Goal: Information Seeking & Learning: Learn about a topic

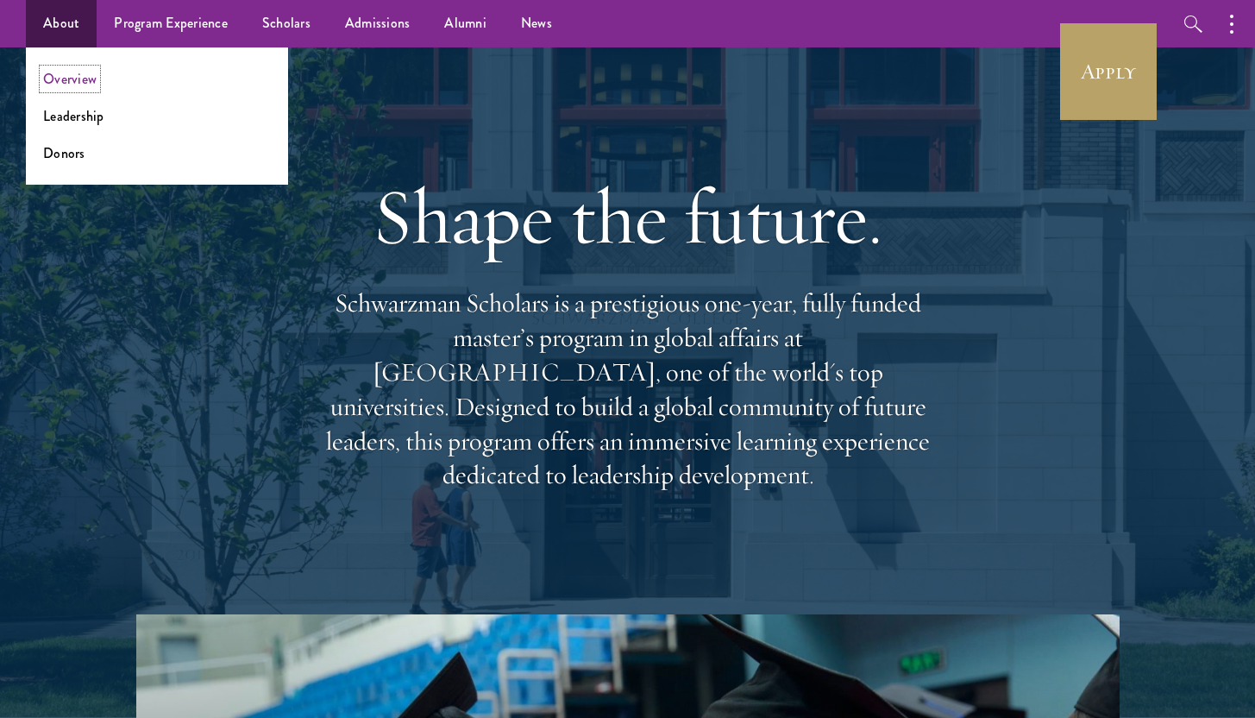
click at [79, 77] on link "Overview" at bounding box center [69, 79] width 53 height 20
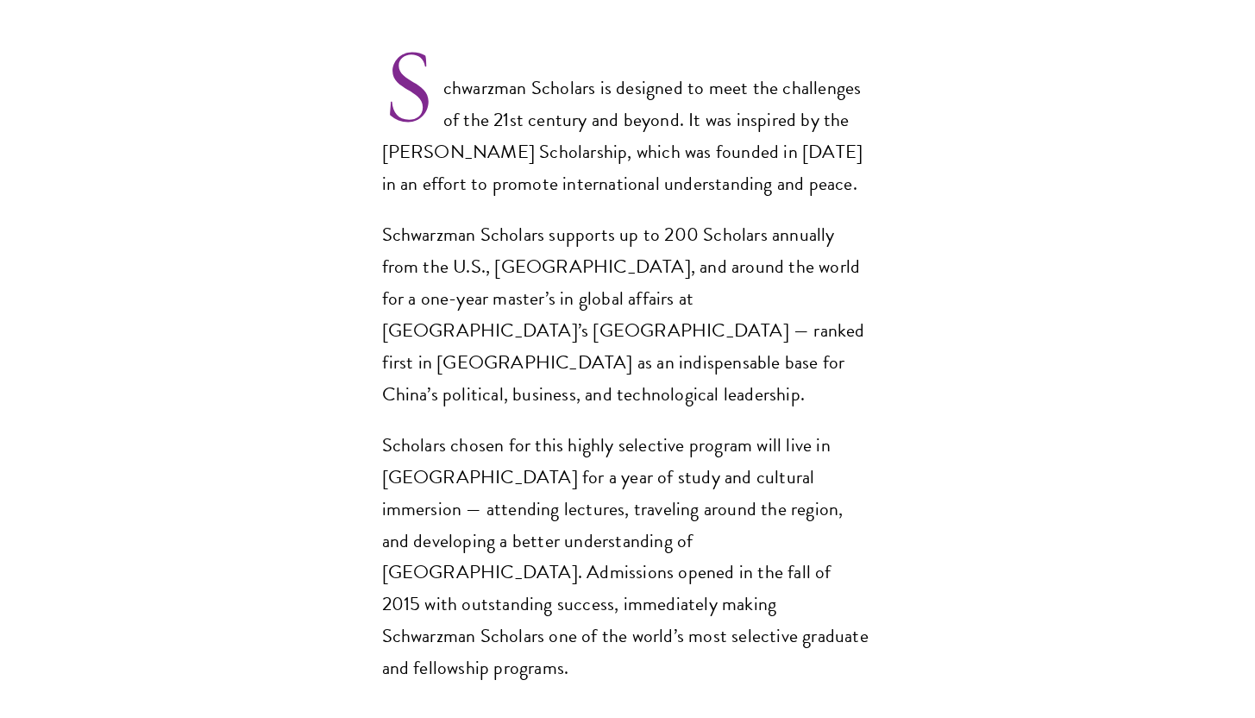
scroll to position [1249, 0]
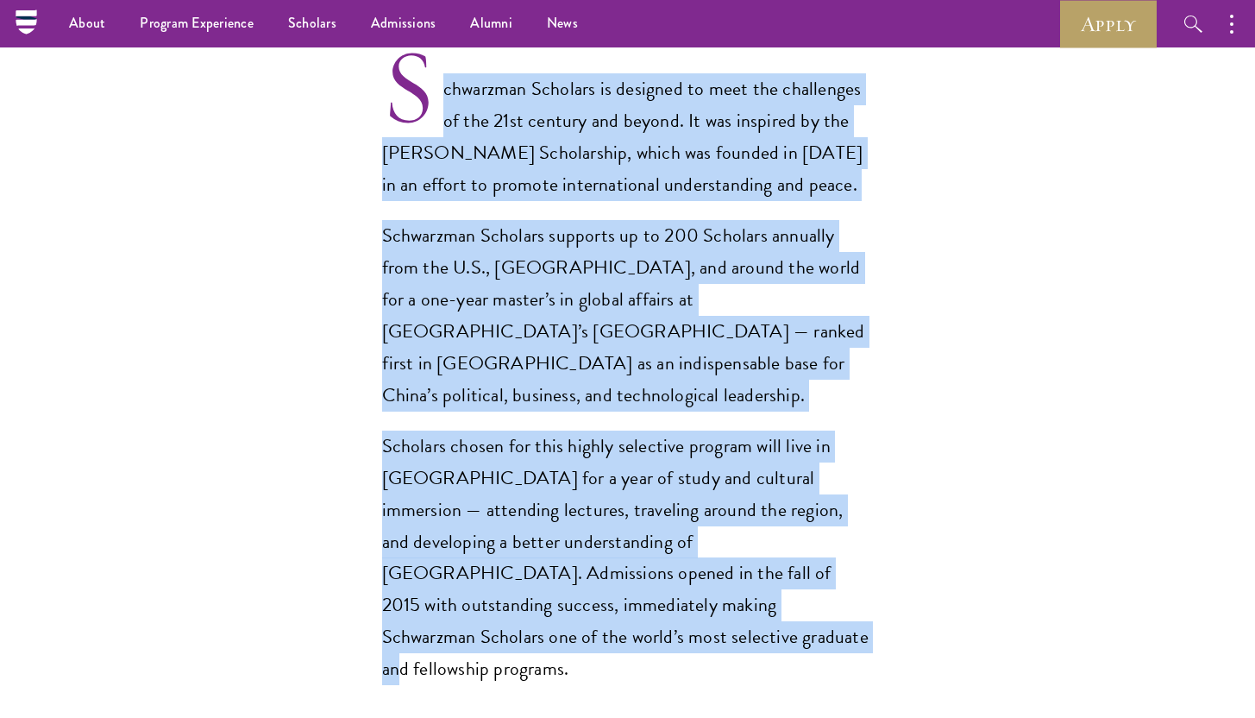
drag, startPoint x: 594, startPoint y: 572, endPoint x: 431, endPoint y: 64, distance: 533.7
click at [431, 73] on div "Schwarzman Scholars is designed to meet the challenges of the 21st century and …" at bounding box center [628, 379] width 492 height 612
copy div "chwarzman Scholars is designed to meet the challenges of the 21st century and b…"
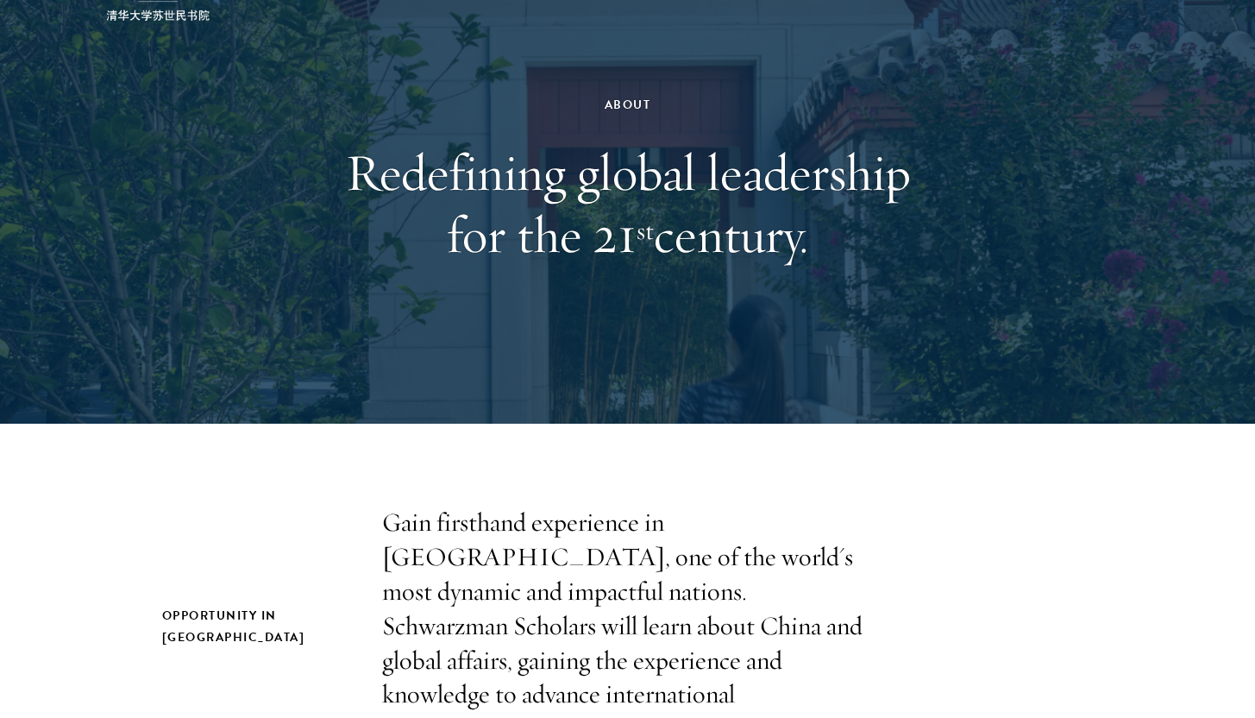
scroll to position [120, 0]
